Goal: Transaction & Acquisition: Subscribe to service/newsletter

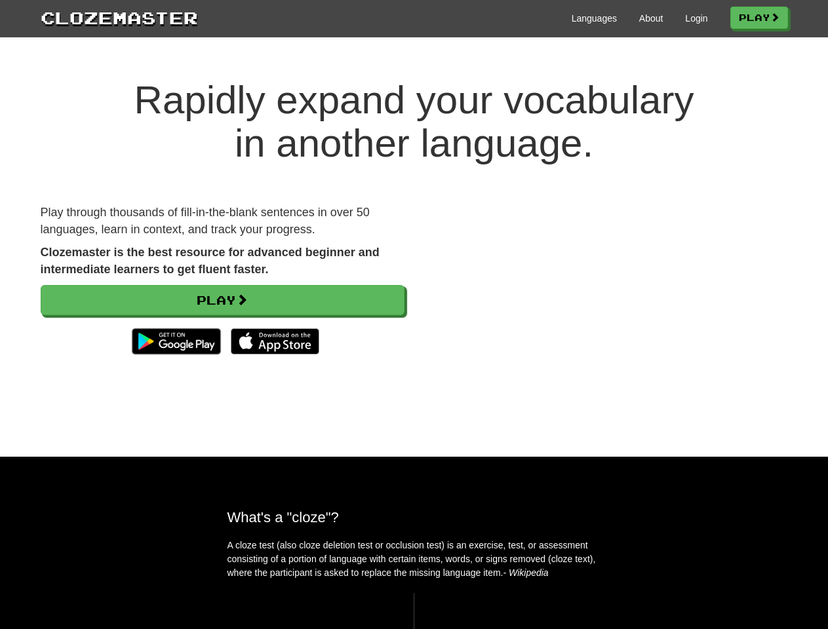
click at [414, 315] on div at bounding box center [606, 298] width 384 height 187
